Goal: Find specific page/section: Find specific page/section

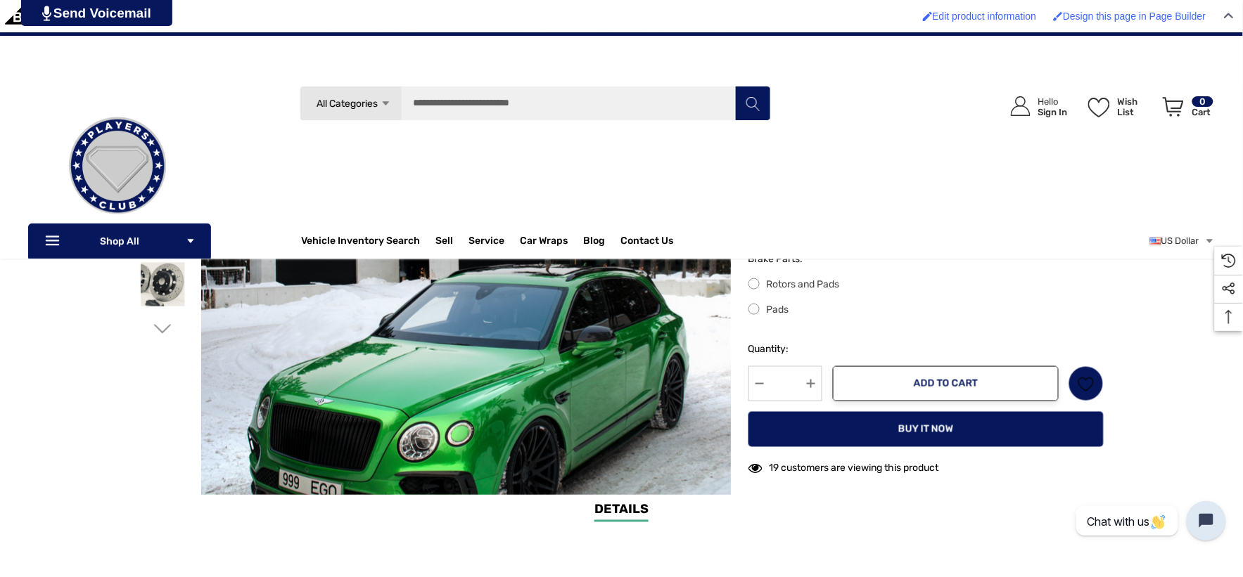
scroll to position [156, 0]
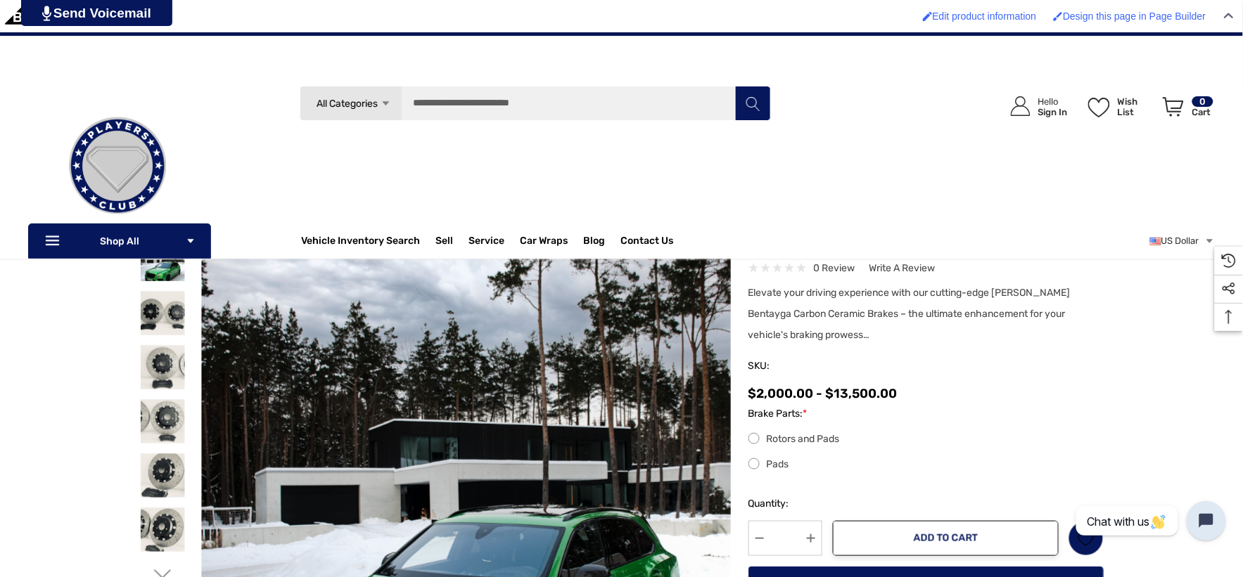
click at [115, 141] on img at bounding box center [117, 166] width 141 height 141
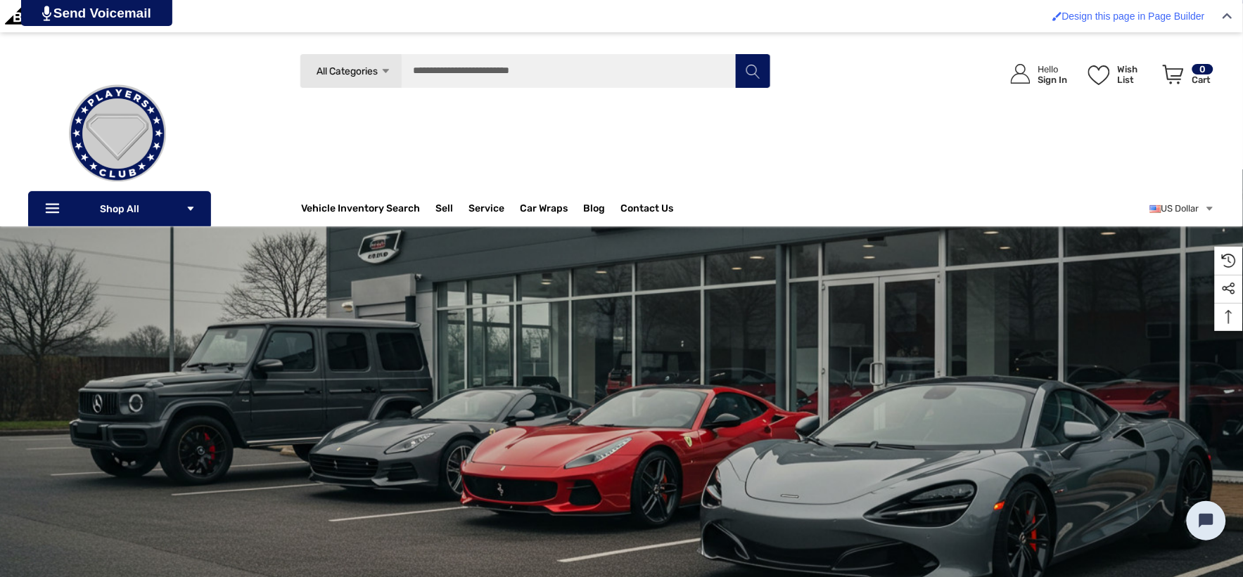
scroll to position [78, 0]
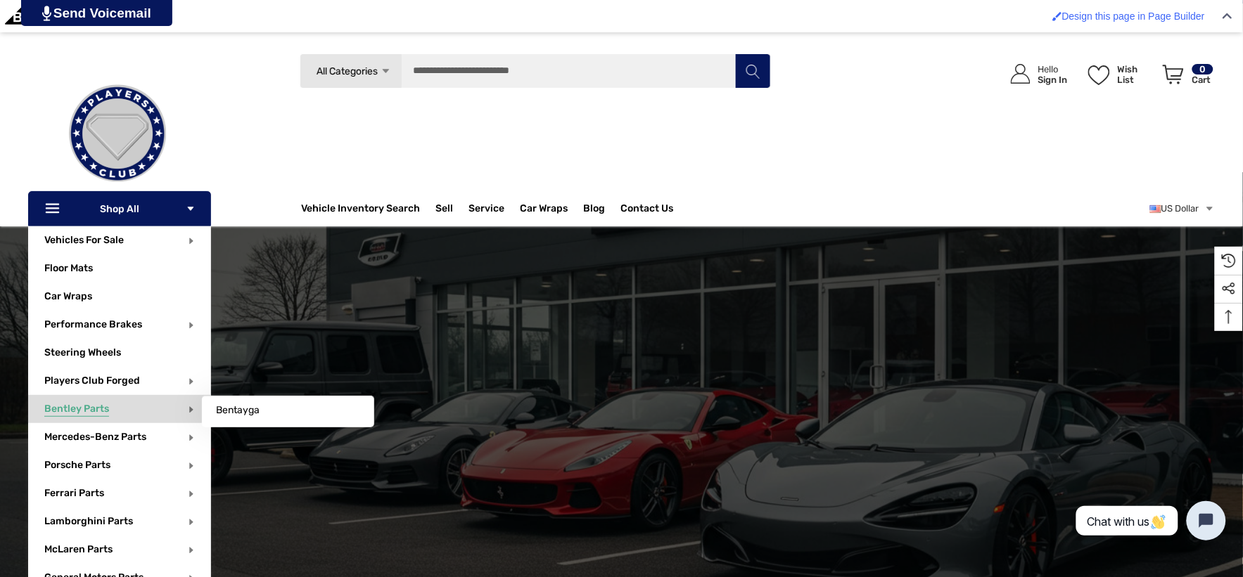
click at [82, 405] on span "Bentley Parts" at bounding box center [76, 410] width 65 height 15
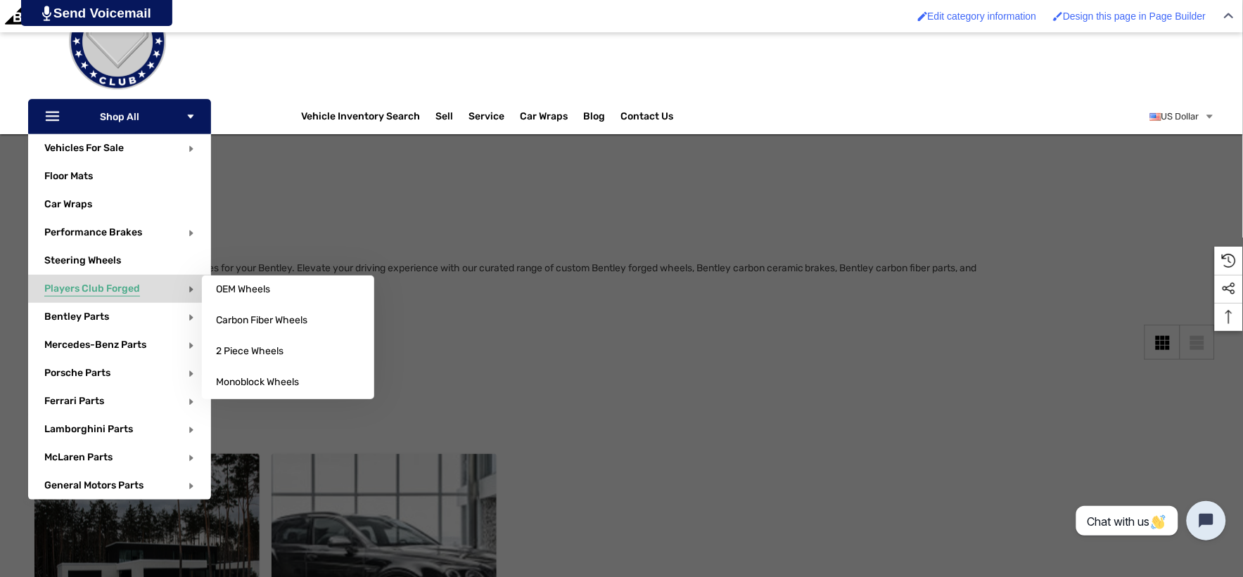
scroll to position [156, 0]
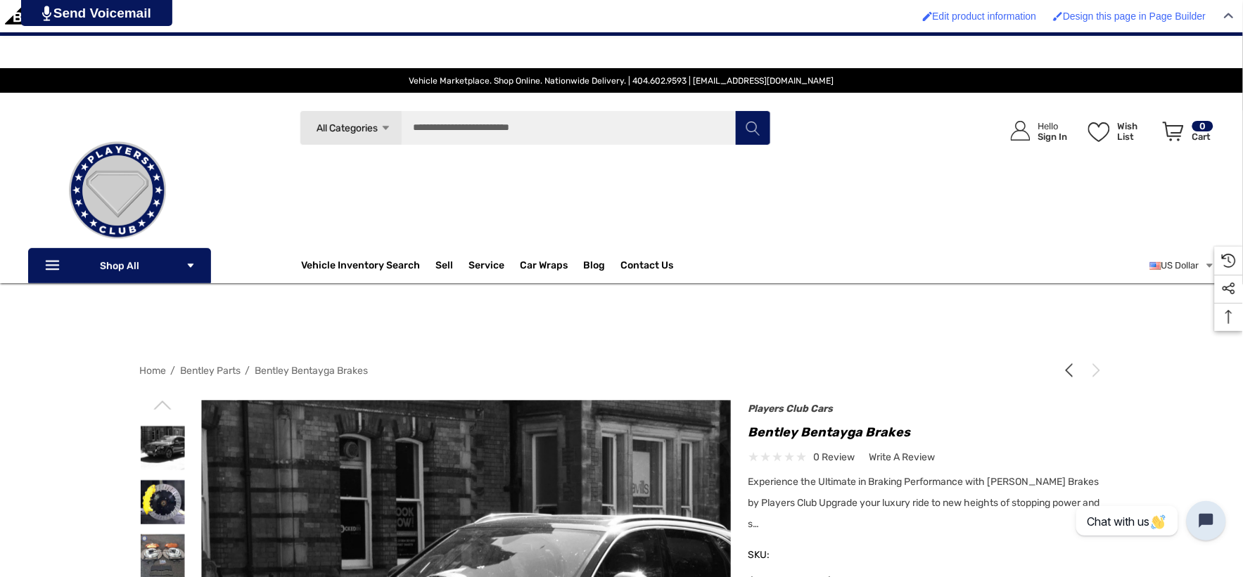
click at [201, 371] on span "Bentley Parts" at bounding box center [211, 371] width 60 height 12
